Goal: Task Accomplishment & Management: Use online tool/utility

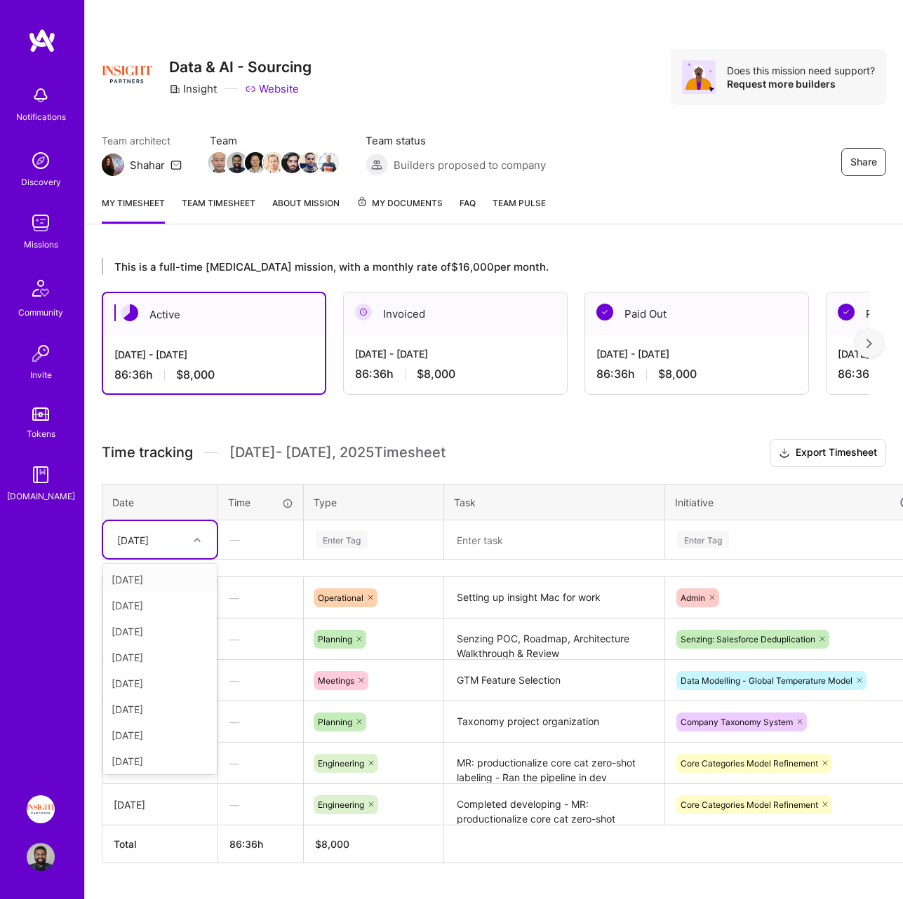
click at [172, 551] on div "[DATE]" at bounding box center [149, 539] width 78 height 23
click at [149, 547] on div "[DATE]" at bounding box center [133, 539] width 32 height 15
click at [229, 419] on div "This is a full-time [MEDICAL_DATA] mission, with a monthly rate of $16,000 per …" at bounding box center [494, 586] width 818 height 691
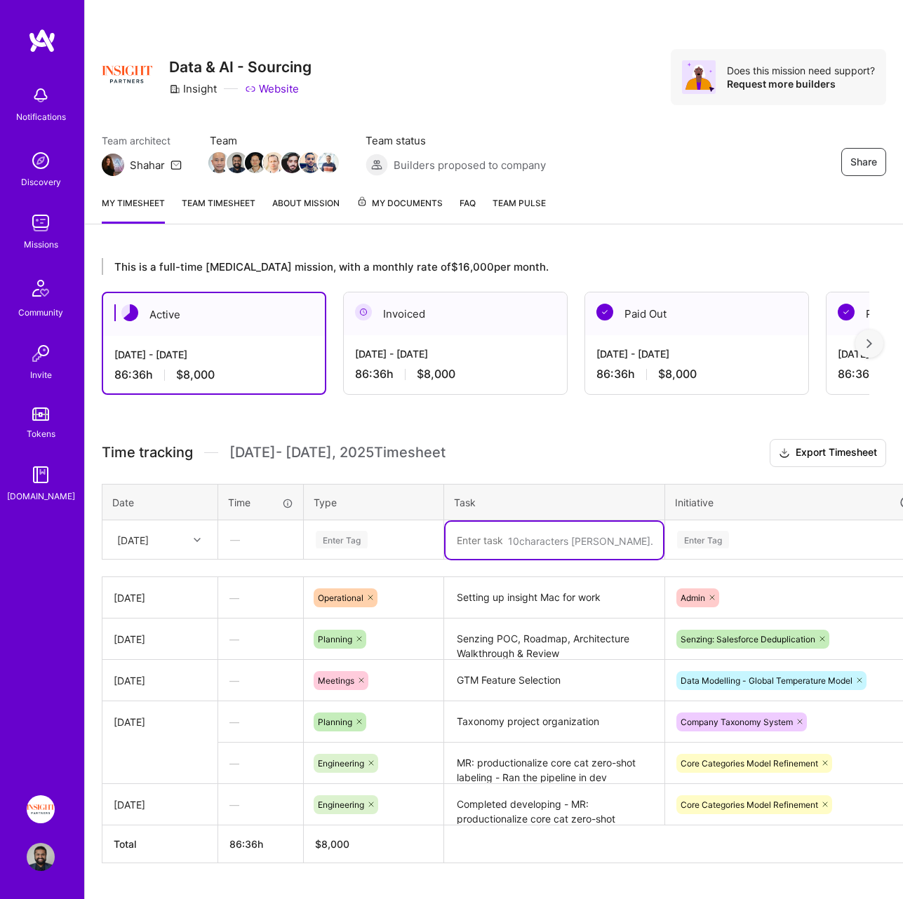
click at [468, 533] on textarea at bounding box center [553, 540] width 217 height 37
click at [393, 540] on div "Enter Tag" at bounding box center [373, 540] width 119 height 18
click at [490, 539] on textarea at bounding box center [553, 540] width 217 height 37
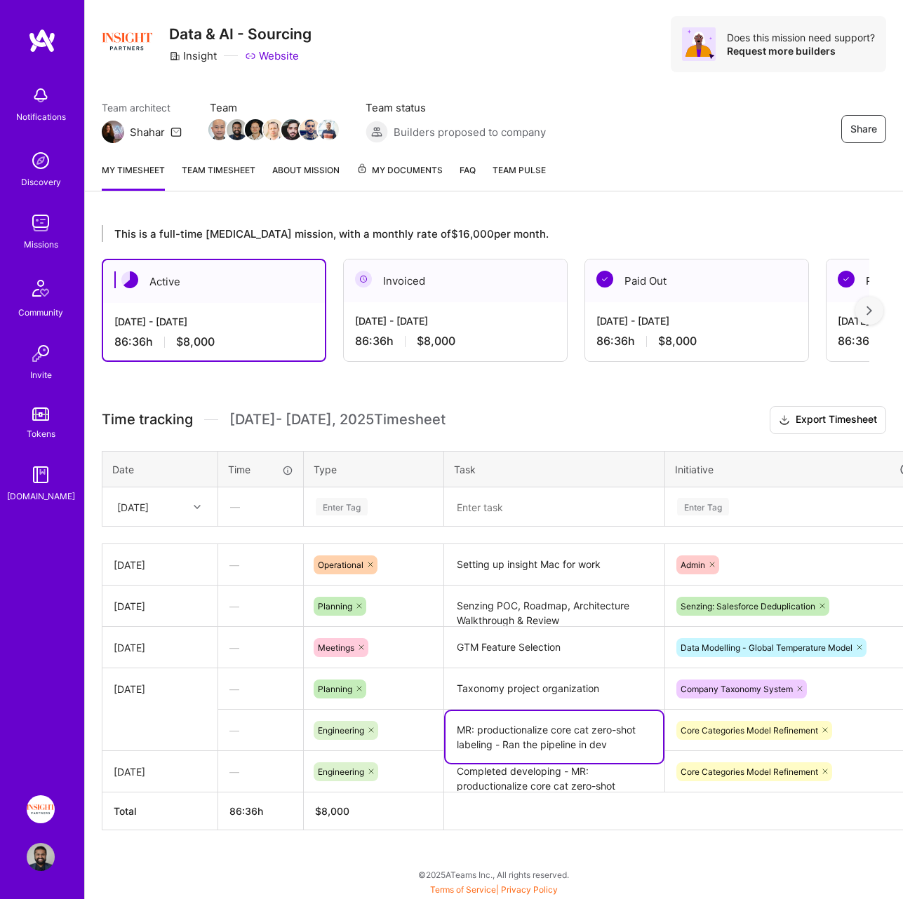
click at [522, 743] on textarea "MR: productionalize core cat zero-shot labeling - Ran the pipeline in dev" at bounding box center [553, 737] width 217 height 52
click at [538, 503] on textarea at bounding box center [553, 507] width 217 height 37
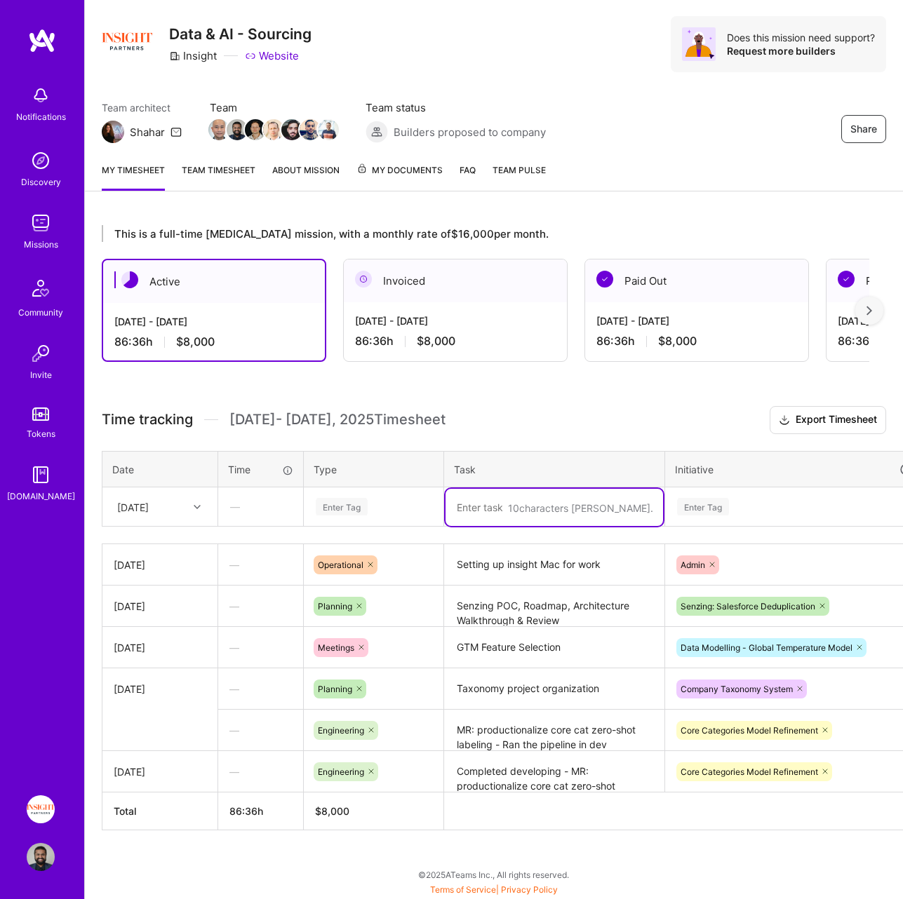
paste textarea "MR: productionalize core cat zero-shot labeling - Ran the pipeline in dev"
click at [458, 509] on textarea "MR: productionalize core cat zero-shot labeling - Ran the pipeline in dev" at bounding box center [553, 515] width 217 height 52
type textarea "Run pipeline in dev and merge MR: productionalize core cat zero-shot labeling -…"
click at [377, 514] on div "Enter Tag" at bounding box center [373, 507] width 119 height 18
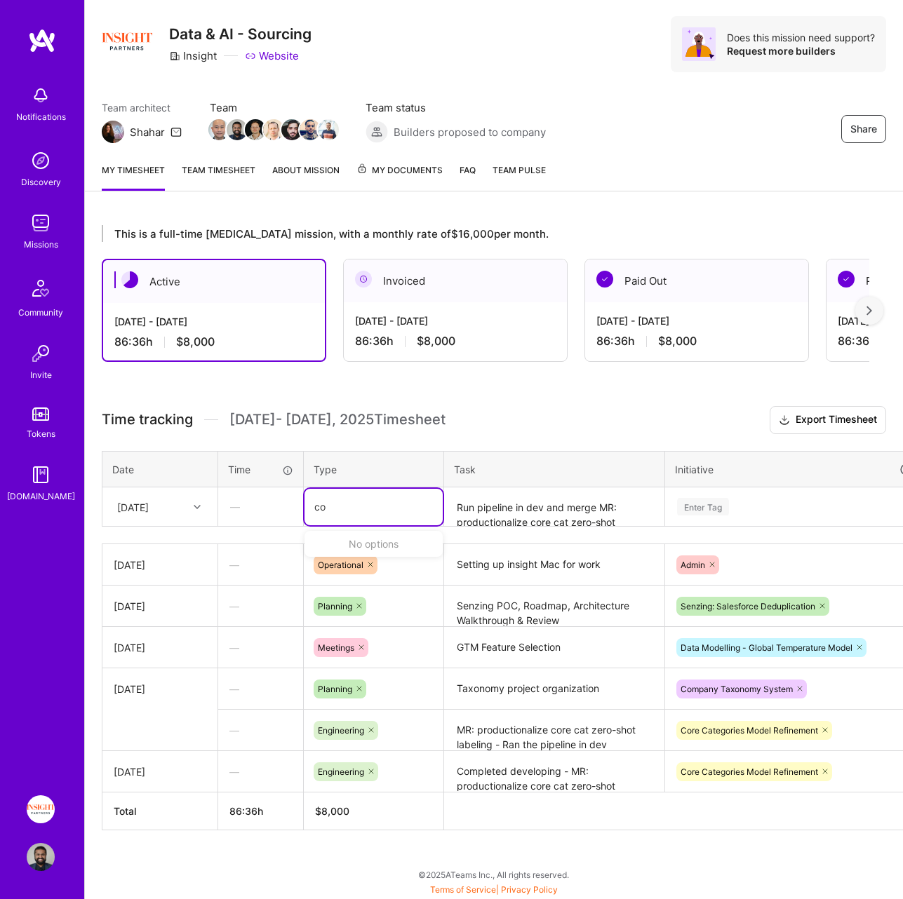
type input "c"
type input "eng"
click at [407, 504] on div "Enter Tag" at bounding box center [373, 507] width 119 height 18
type input "engi"
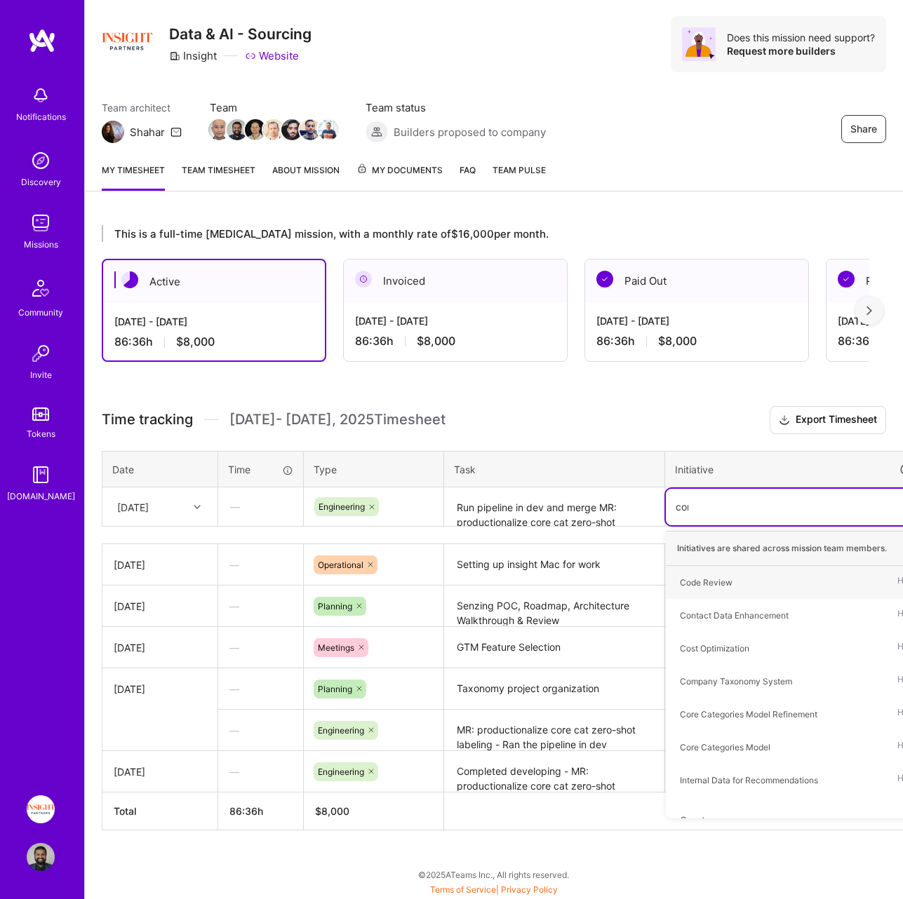
type input "core"
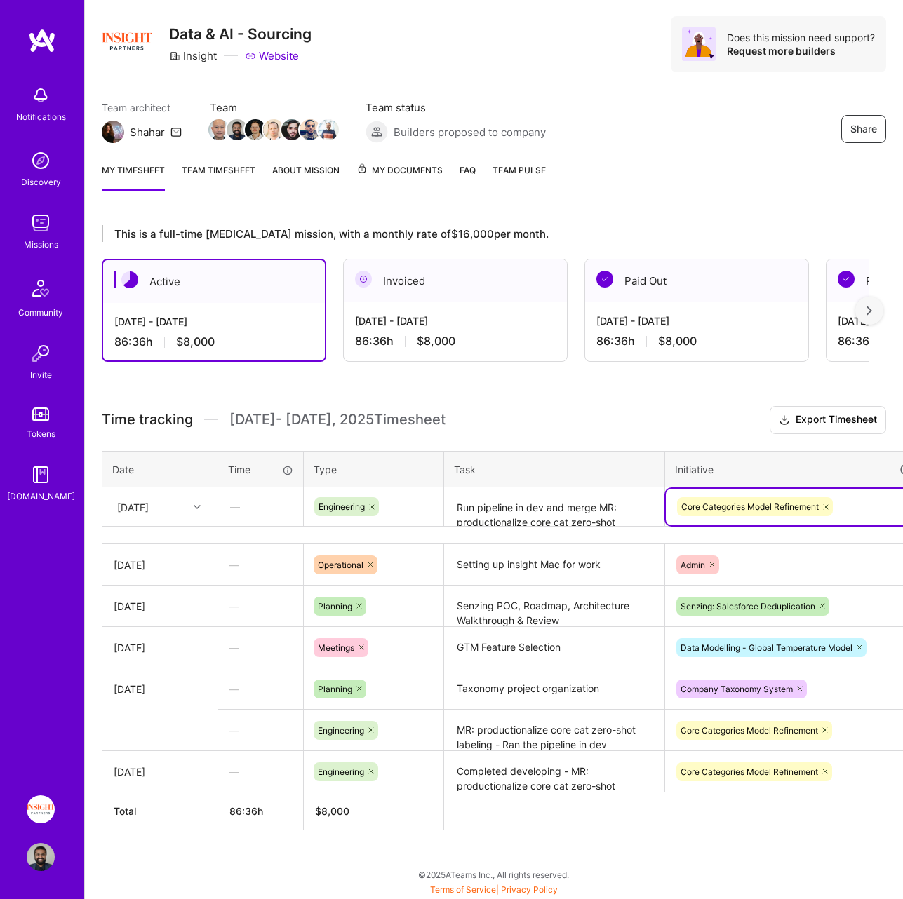
scroll to position [33, 68]
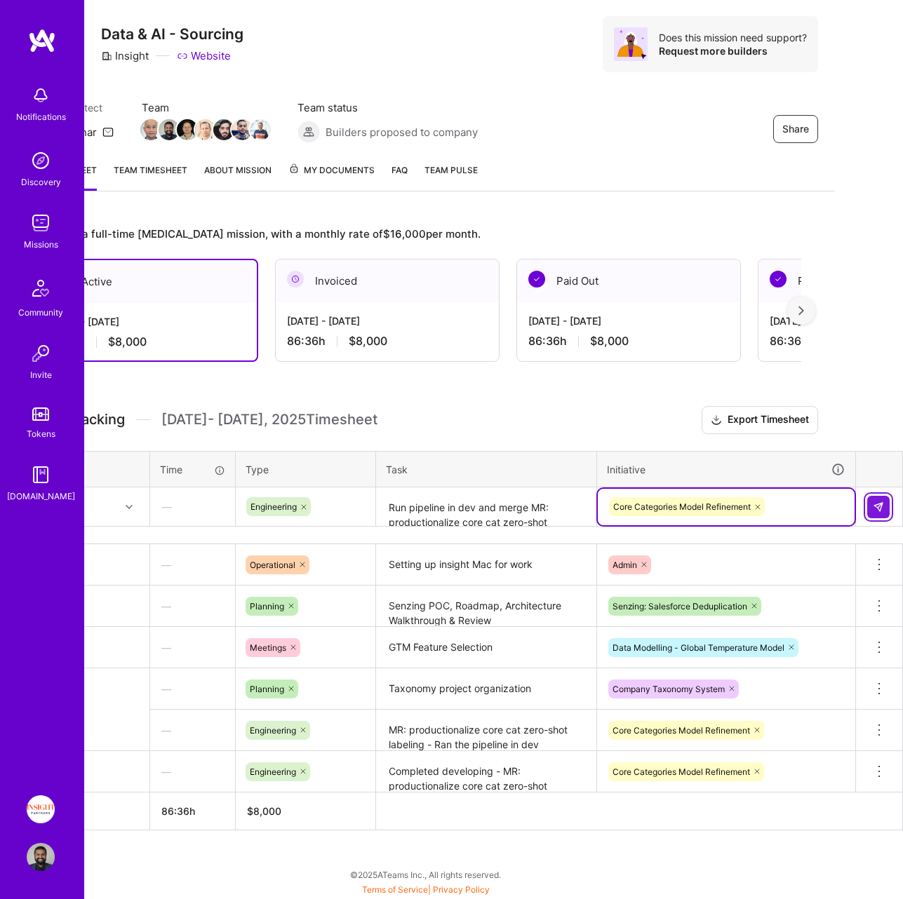
click at [885, 510] on button at bounding box center [878, 507] width 22 height 22
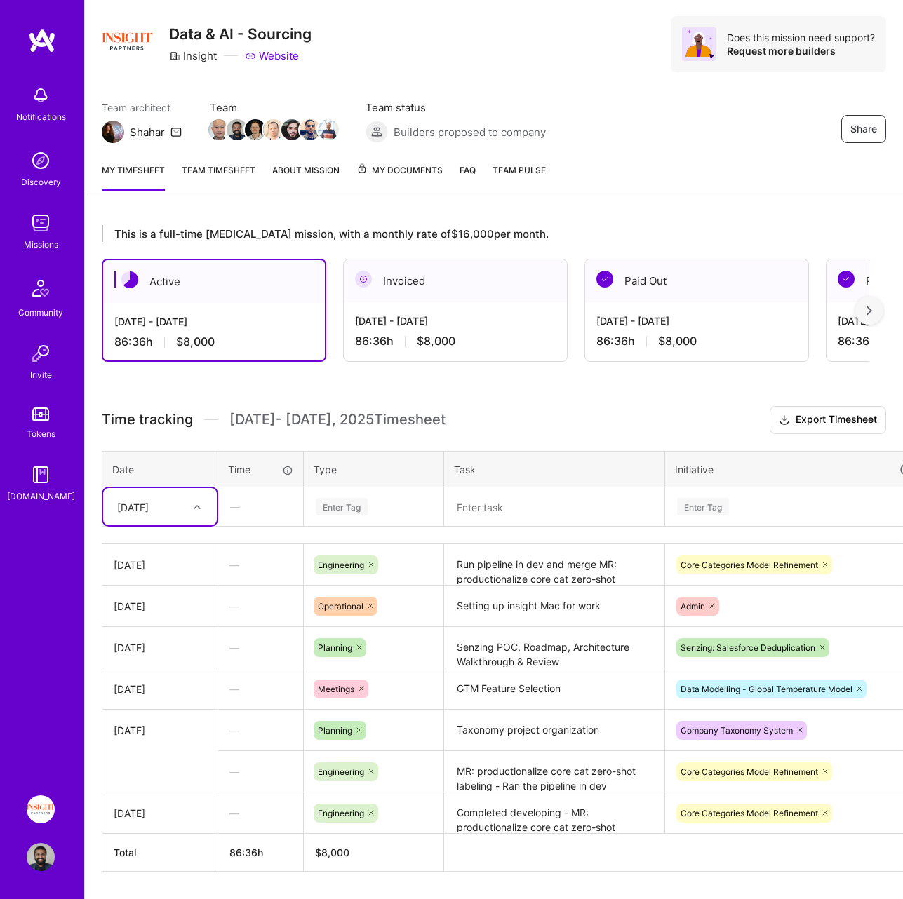
scroll to position [52, 0]
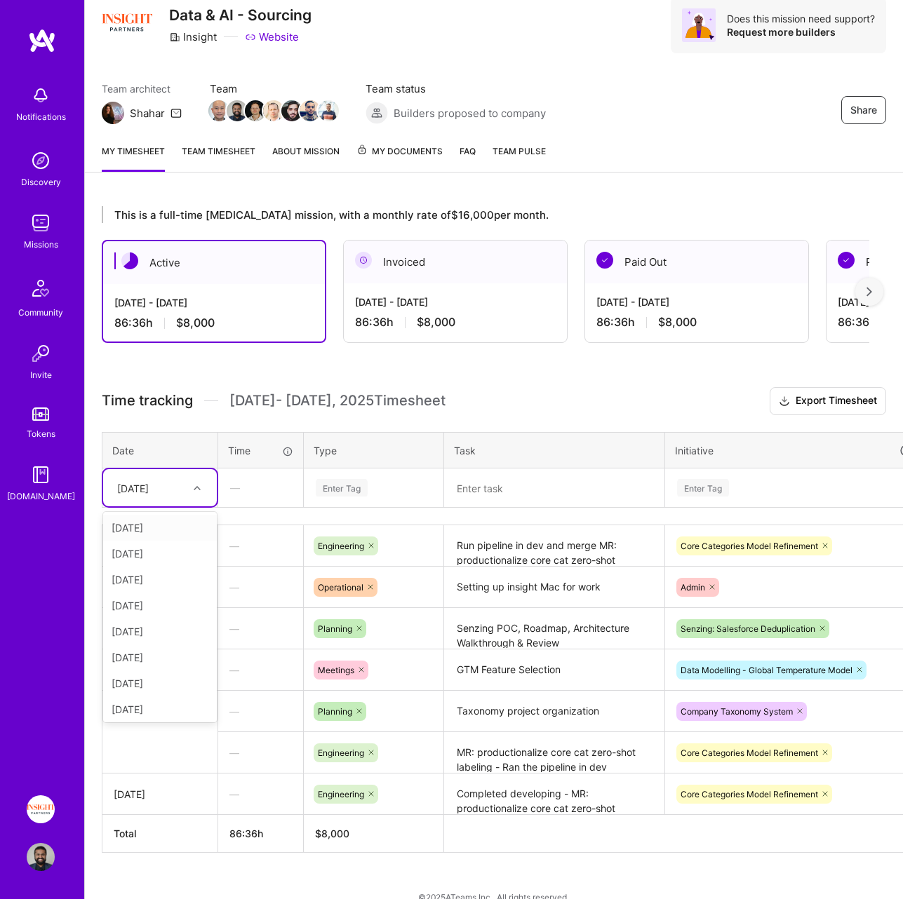
click at [149, 490] on div "Tue, Aug 26" at bounding box center [133, 487] width 32 height 15
click at [163, 705] on div "[DATE]" at bounding box center [160, 707] width 114 height 26
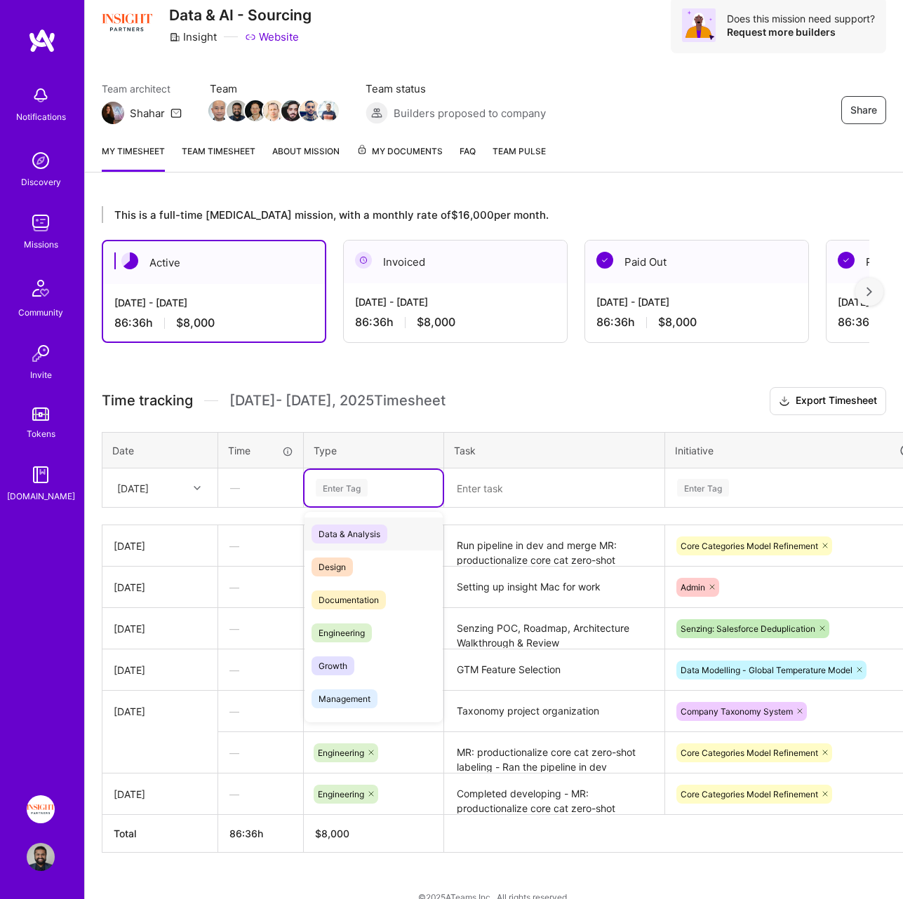
click at [381, 494] on div "Enter Tag" at bounding box center [373, 488] width 119 height 18
type input "p"
type input "d"
type input "pl"
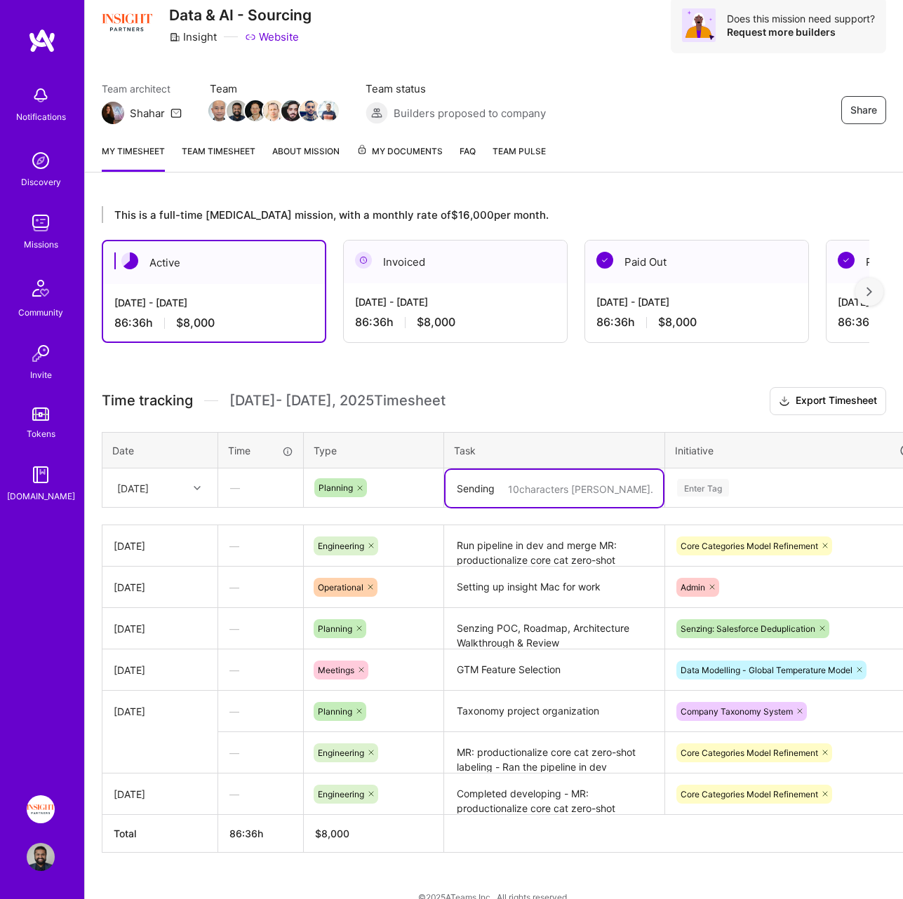
type textarea "Sending"
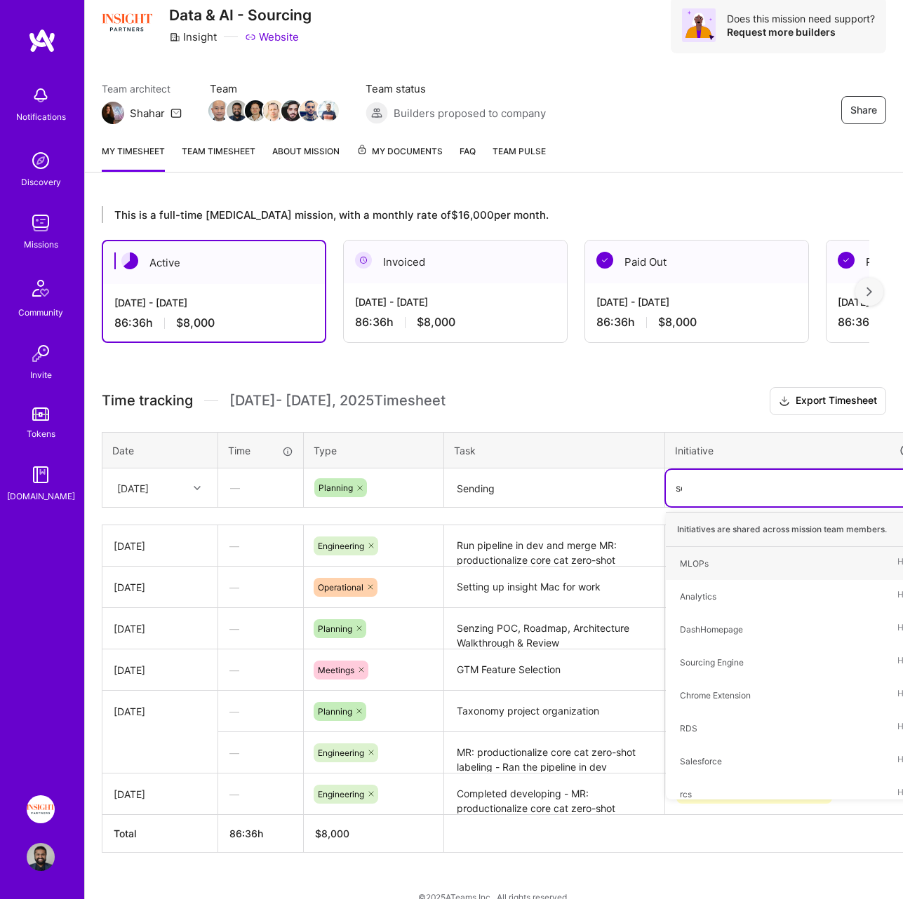
type input "sen"
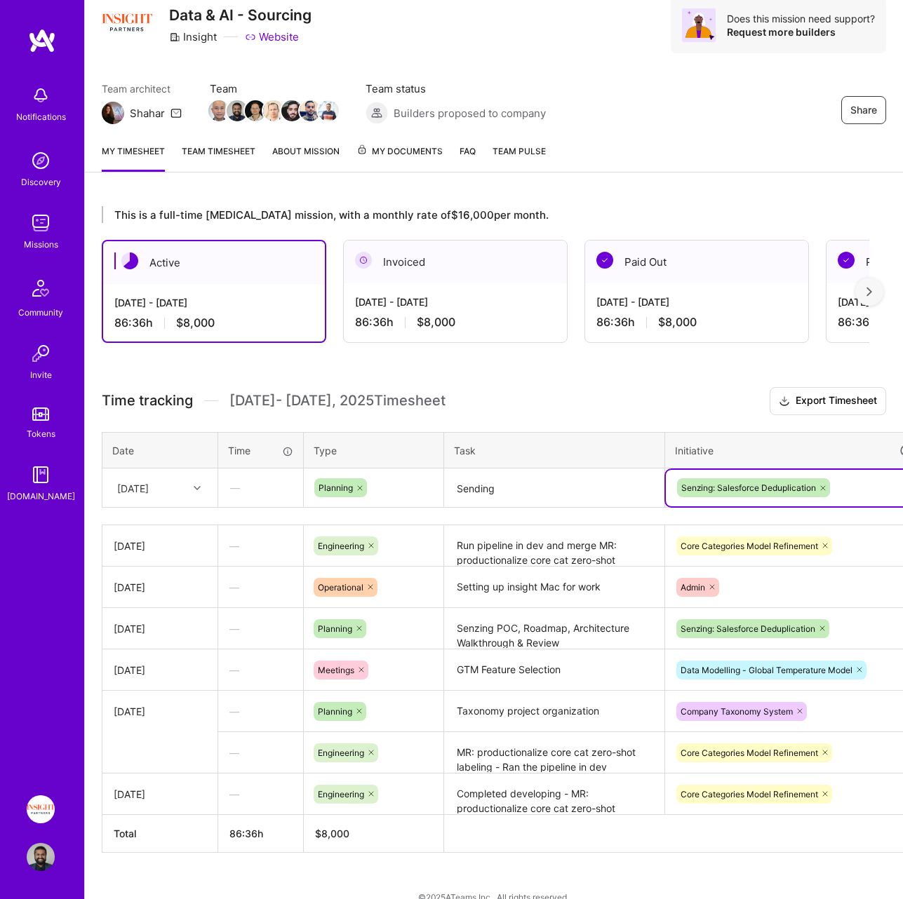
click at [476, 495] on textarea "Sending" at bounding box center [553, 488] width 217 height 37
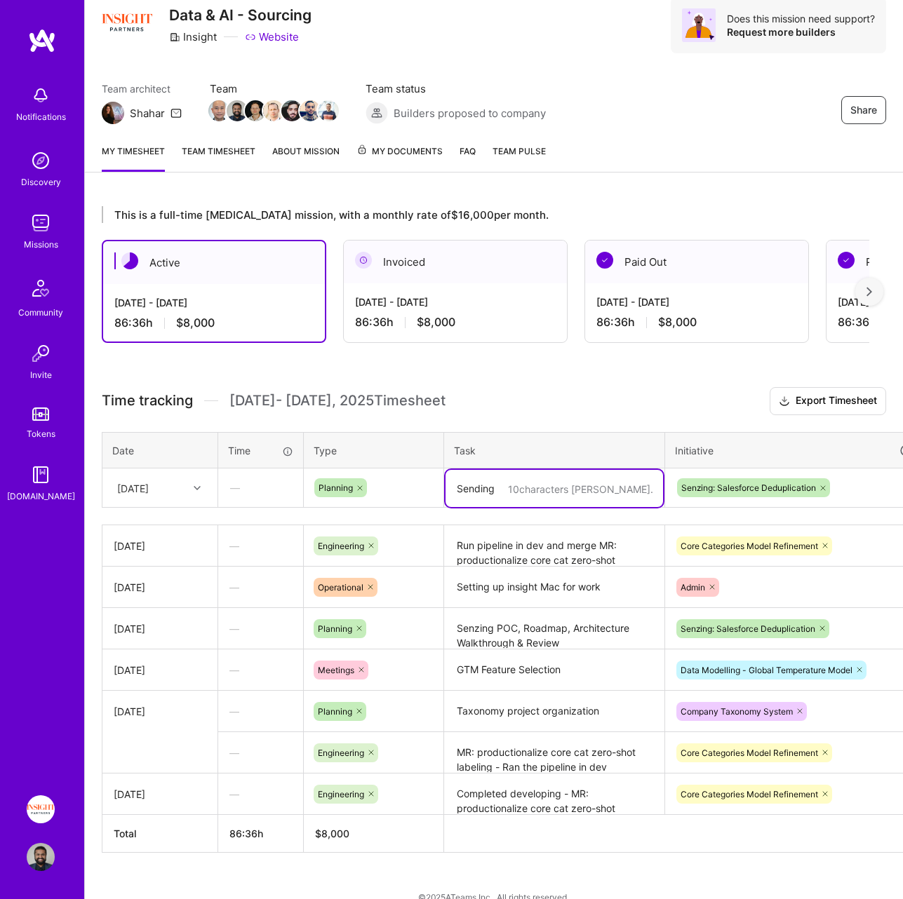
click at [476, 495] on textarea "Sending" at bounding box center [553, 488] width 217 height 37
click at [471, 483] on textarea "Sending" at bounding box center [553, 488] width 217 height 37
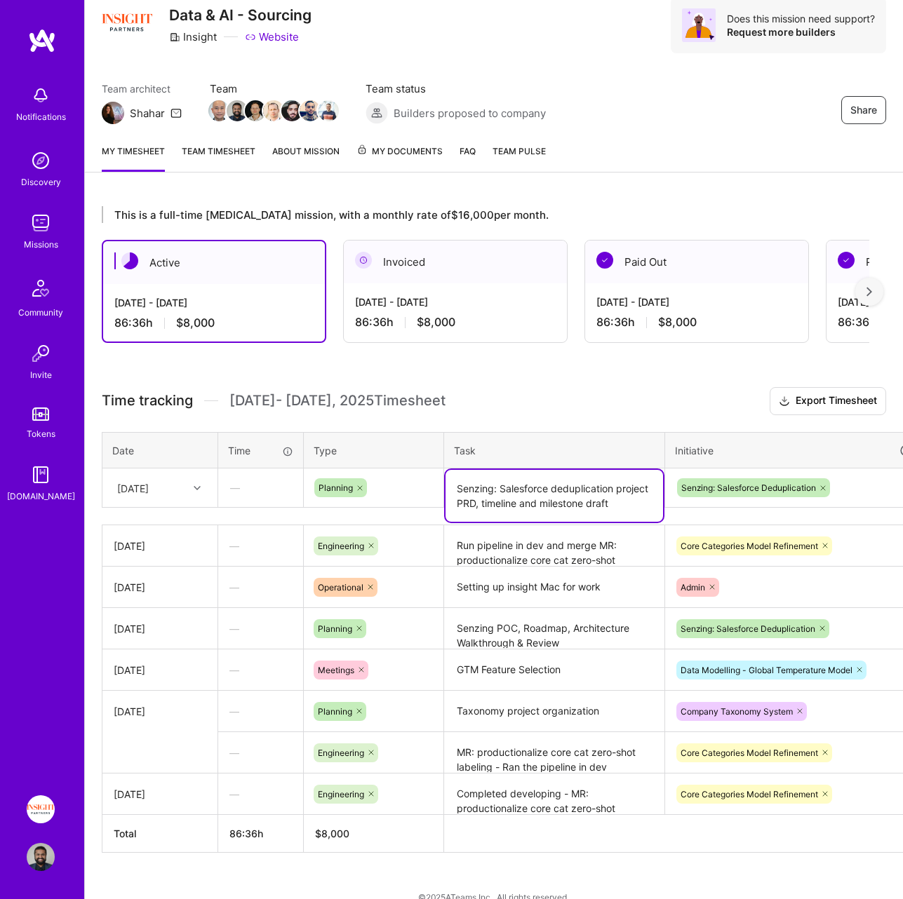
click at [459, 487] on textarea "Senzing: Salesforce deduplication project PRD, timeline and milestone draft" at bounding box center [553, 496] width 217 height 52
click at [519, 503] on textarea "Started 'Senzing: Salesforce deduplication project PRD, timeline and milestone …" at bounding box center [553, 503] width 217 height 67
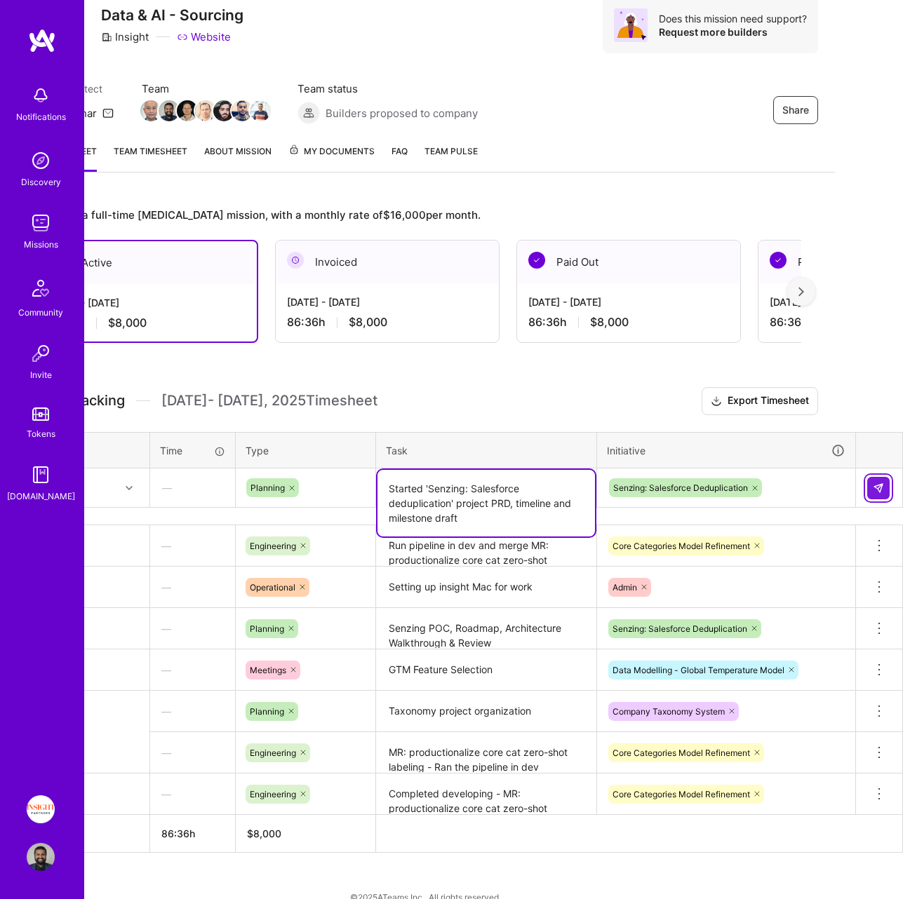
type textarea "Started 'Senzing: Salesforce deduplication' project PRD, timeline and milestone…"
click at [884, 488] on button at bounding box center [878, 488] width 22 height 22
